Goal: Go to known website: Access a specific website the user already knows

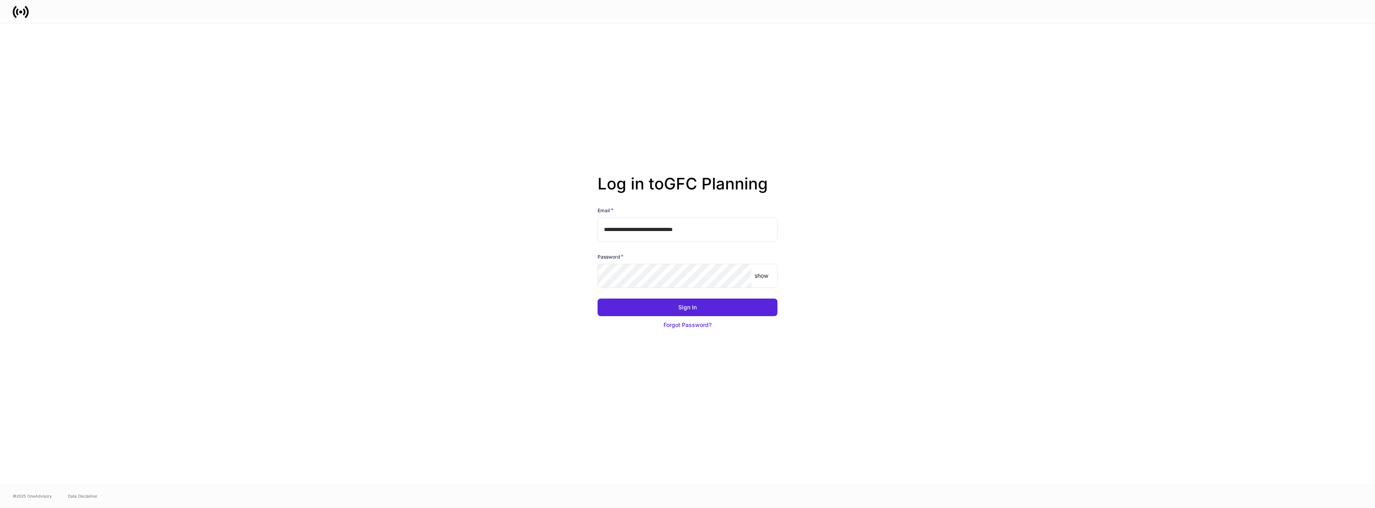
click at [713, 238] on input "**********" at bounding box center [688, 229] width 180 height 24
type input "**********"
click at [693, 307] on div "Sign In" at bounding box center [687, 307] width 18 height 8
